Goal: Task Accomplishment & Management: Use online tool/utility

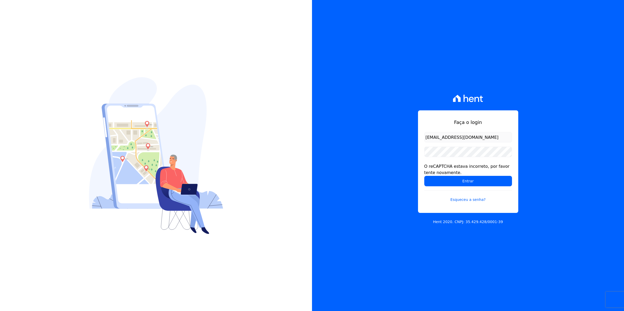
click at [446, 157] on form "[EMAIL_ADDRESS][DOMAIN_NAME] O reCAPTCHA estava incorreto, por favor tente nova…" at bounding box center [469, 170] width 88 height 77
click at [425, 176] on input "Entrar" at bounding box center [469, 181] width 88 height 10
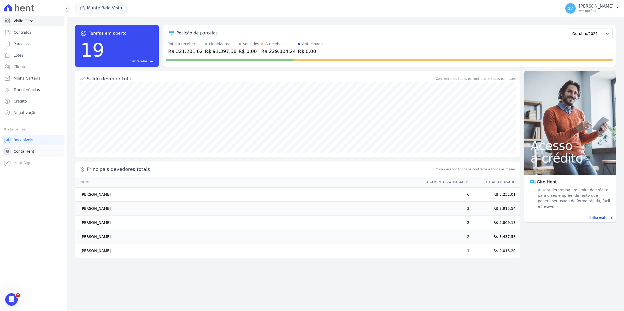
click at [12, 153] on link "Conta Hent" at bounding box center [33, 151] width 62 height 10
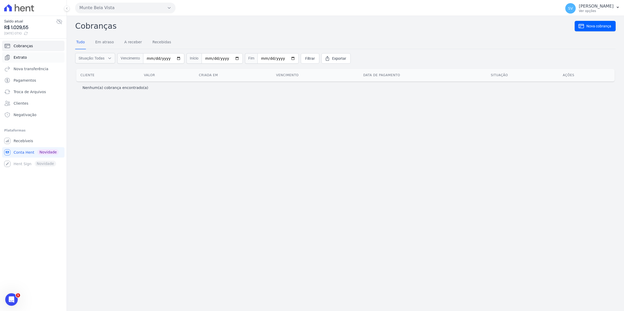
click at [15, 56] on span "Extrato" at bounding box center [20, 57] width 13 height 5
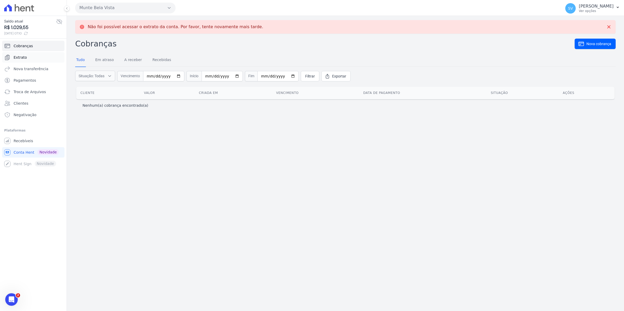
click at [26, 58] on link "Extrato" at bounding box center [33, 57] width 62 height 10
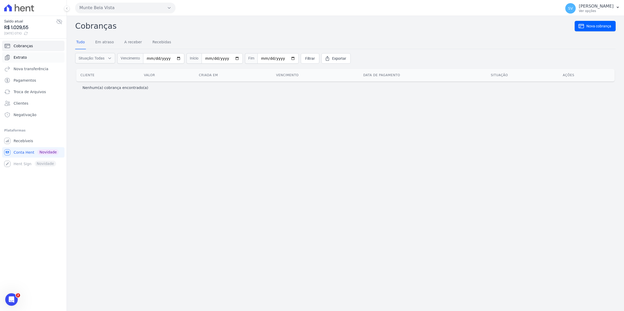
click at [20, 56] on span "Extrato" at bounding box center [20, 57] width 13 height 5
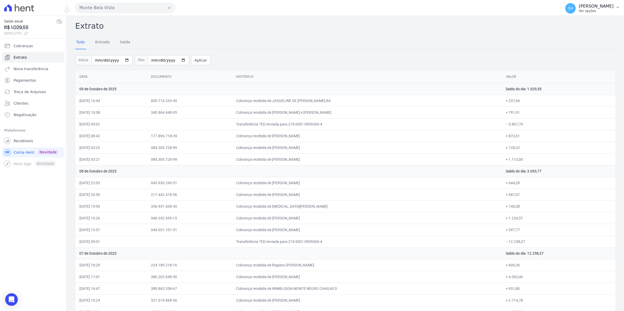
click at [573, 7] on span "SV" at bounding box center [570, 9] width 5 height 4
click at [16, 144] on link "Recebíveis" at bounding box center [33, 141] width 62 height 10
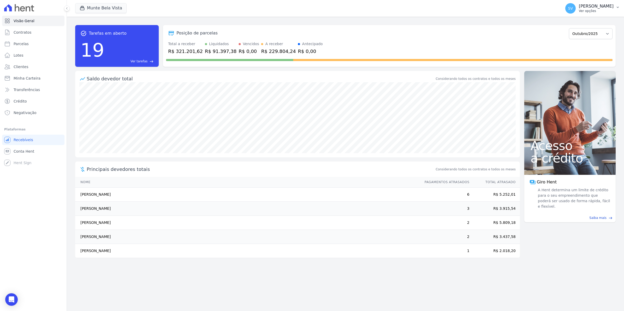
click at [573, 10] on span "SV" at bounding box center [570, 9] width 5 height 4
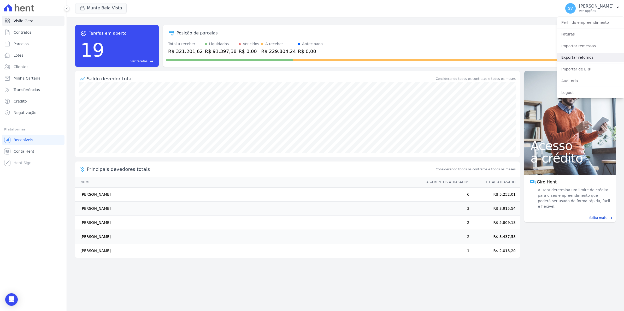
click at [573, 58] on link "Exportar retornos" at bounding box center [591, 57] width 67 height 9
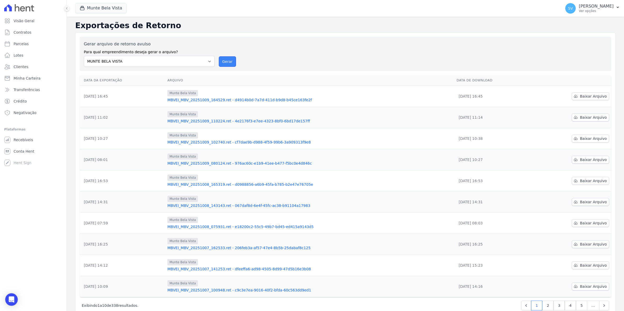
click at [229, 62] on button "Gerar" at bounding box center [227, 61] width 17 height 10
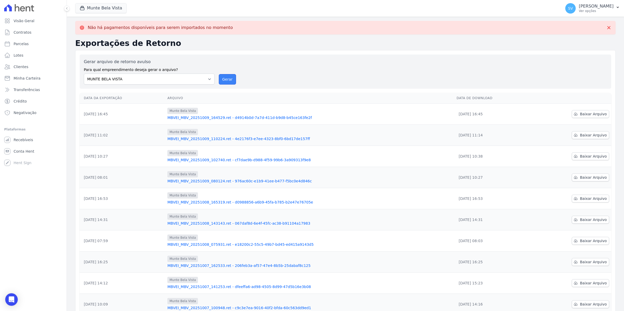
click at [224, 80] on button "Gerar" at bounding box center [227, 79] width 17 height 10
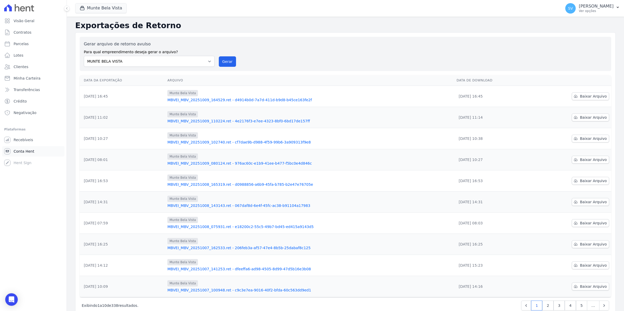
click at [21, 149] on span "Conta Hent" at bounding box center [24, 151] width 21 height 5
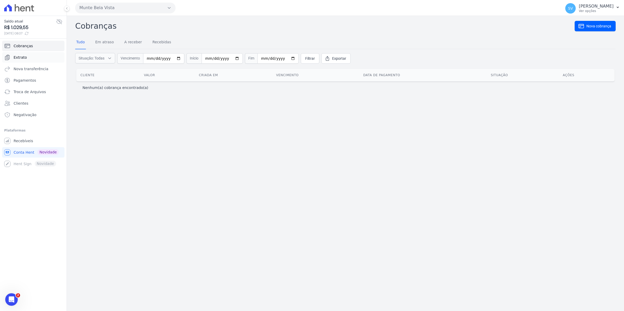
drag, startPoint x: 20, startPoint y: 56, endPoint x: 26, endPoint y: 60, distance: 7.4
click at [20, 57] on span "Extrato" at bounding box center [20, 57] width 13 height 5
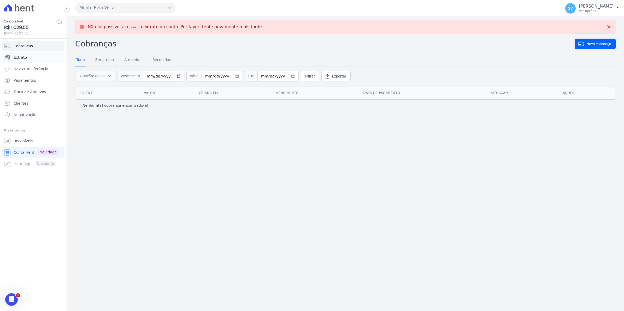
click at [24, 57] on span "Extrato" at bounding box center [20, 57] width 13 height 5
click at [18, 53] on link "Extrato" at bounding box center [33, 57] width 62 height 10
click at [20, 56] on span "Extrato" at bounding box center [20, 57] width 13 height 5
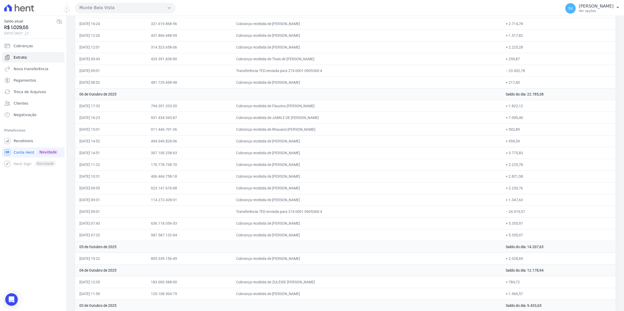
scroll to position [402, 0]
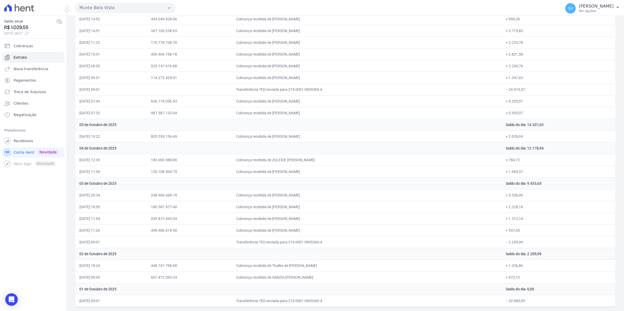
drag, startPoint x: 78, startPoint y: 87, endPoint x: 470, endPoint y: 328, distance: 460.1
click at [470, 311] on html "Saldo atual R$ 1.029,55 10/10/2025, 08:07 Cobranças Extrato Nova transferência …" at bounding box center [312, 155] width 624 height 311
copy table "Data Documento Histórico Valor"
click at [398, 119] on td "05 de Outubro de 2025" at bounding box center [288, 125] width 427 height 12
